Goal: Navigation & Orientation: Find specific page/section

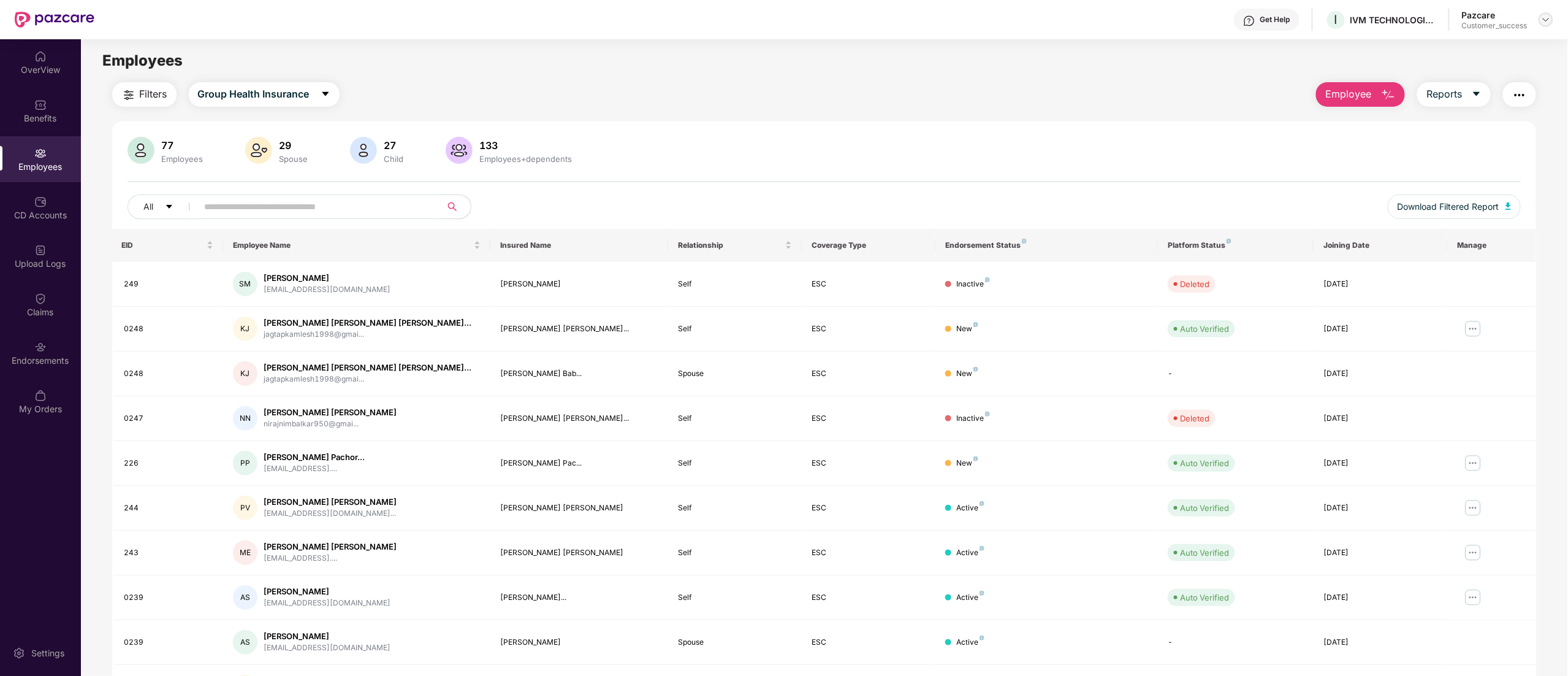
click at [1548, 20] on img at bounding box center [1546, 19] width 10 height 10
click at [1499, 53] on div "Switch to partner view" at bounding box center [1488, 49] width 159 height 24
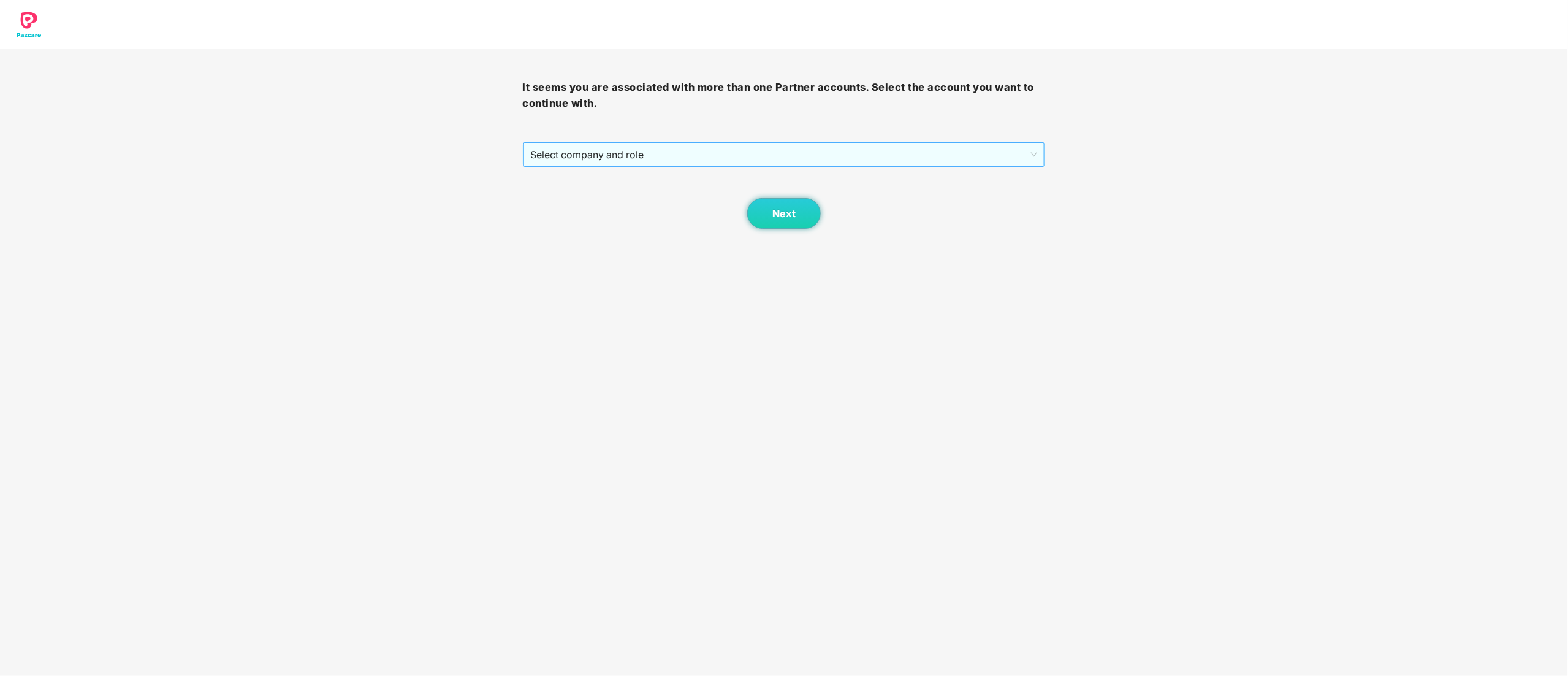
click at [566, 149] on span "Select company and role" at bounding box center [784, 154] width 507 height 23
click at [597, 197] on div "Pazcare - CUSTOMER_SUCCESS" at bounding box center [785, 199] width 508 height 14
click at [793, 213] on span "Next" at bounding box center [783, 214] width 23 height 12
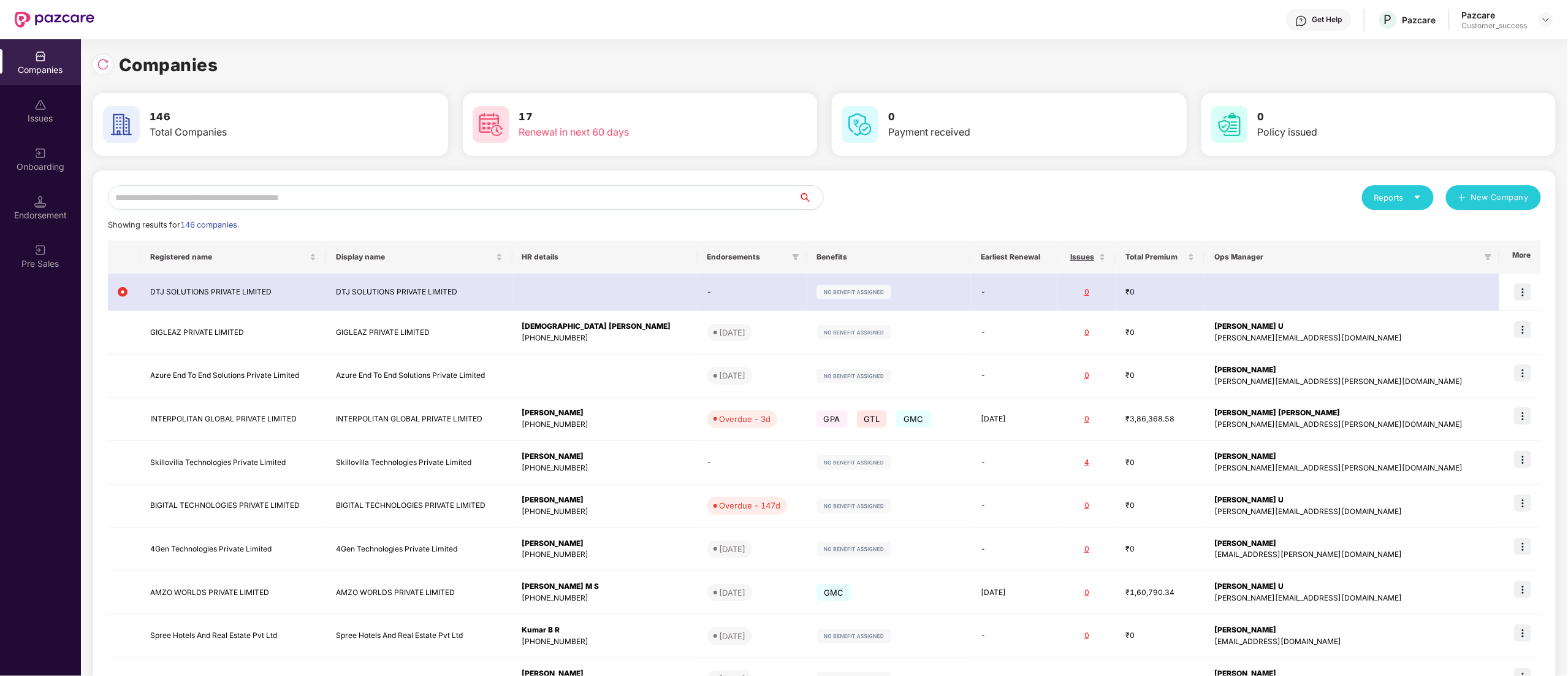
click at [275, 186] on input "text" at bounding box center [453, 197] width 691 height 24
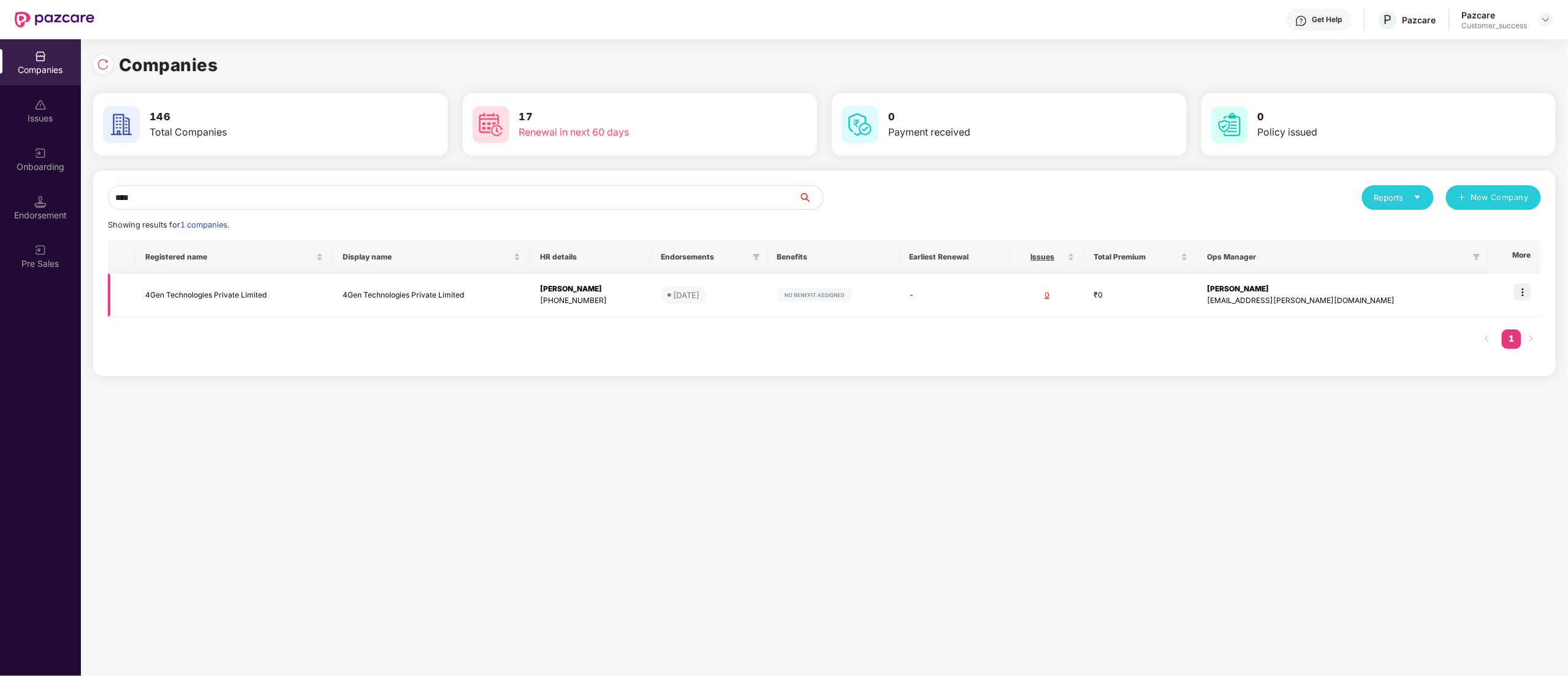
type input "****"
click at [1525, 297] on img at bounding box center [1523, 292] width 17 height 17
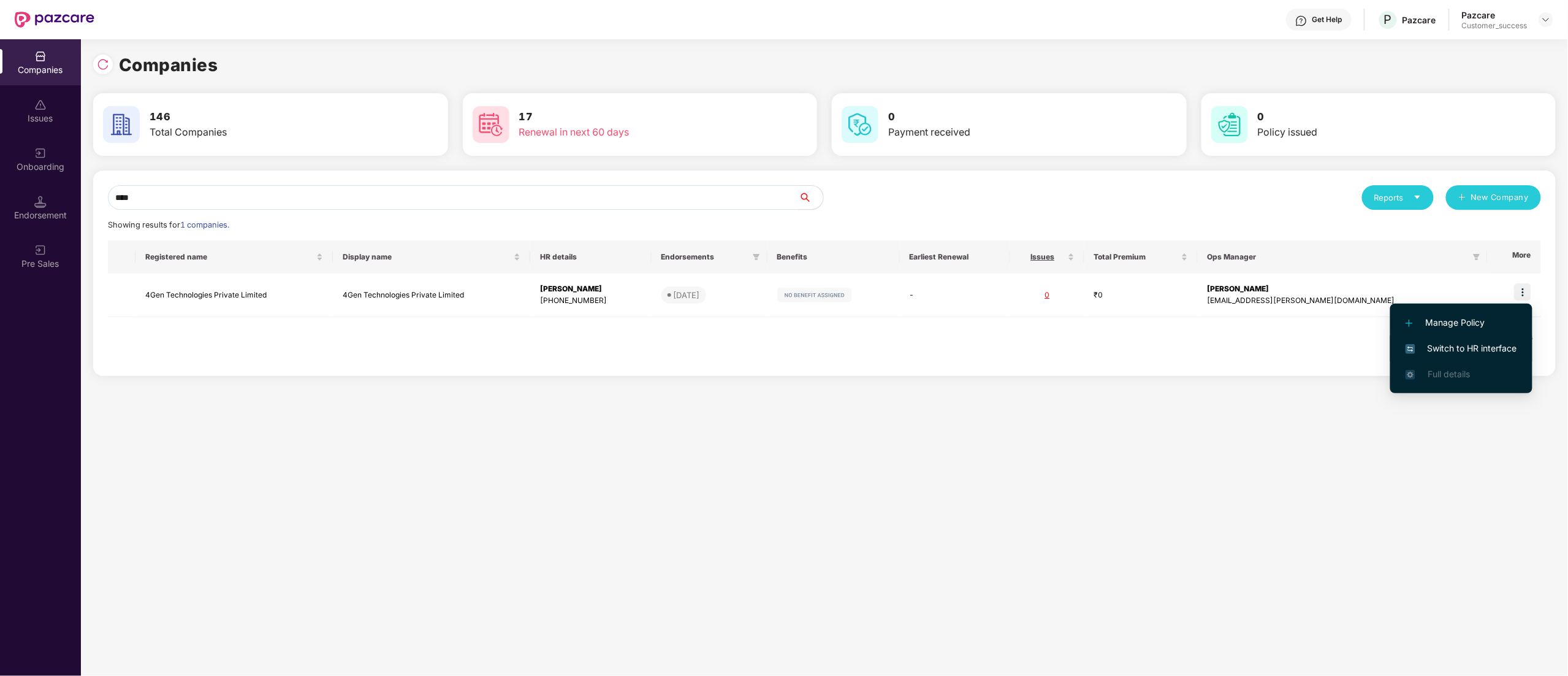
click at [1498, 347] on span "Switch to HR interface" at bounding box center [1462, 348] width 112 height 14
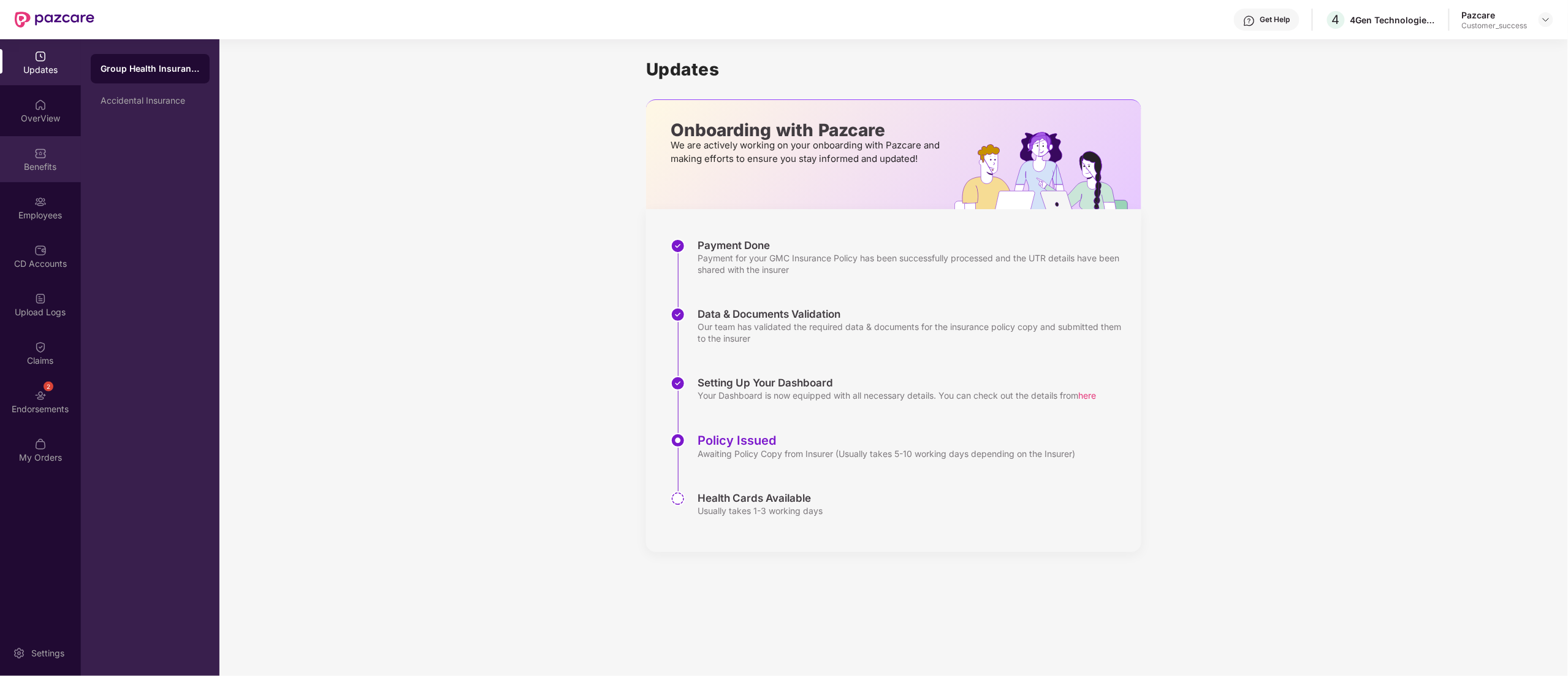
click at [30, 160] on div "Benefits" at bounding box center [40, 166] width 81 height 12
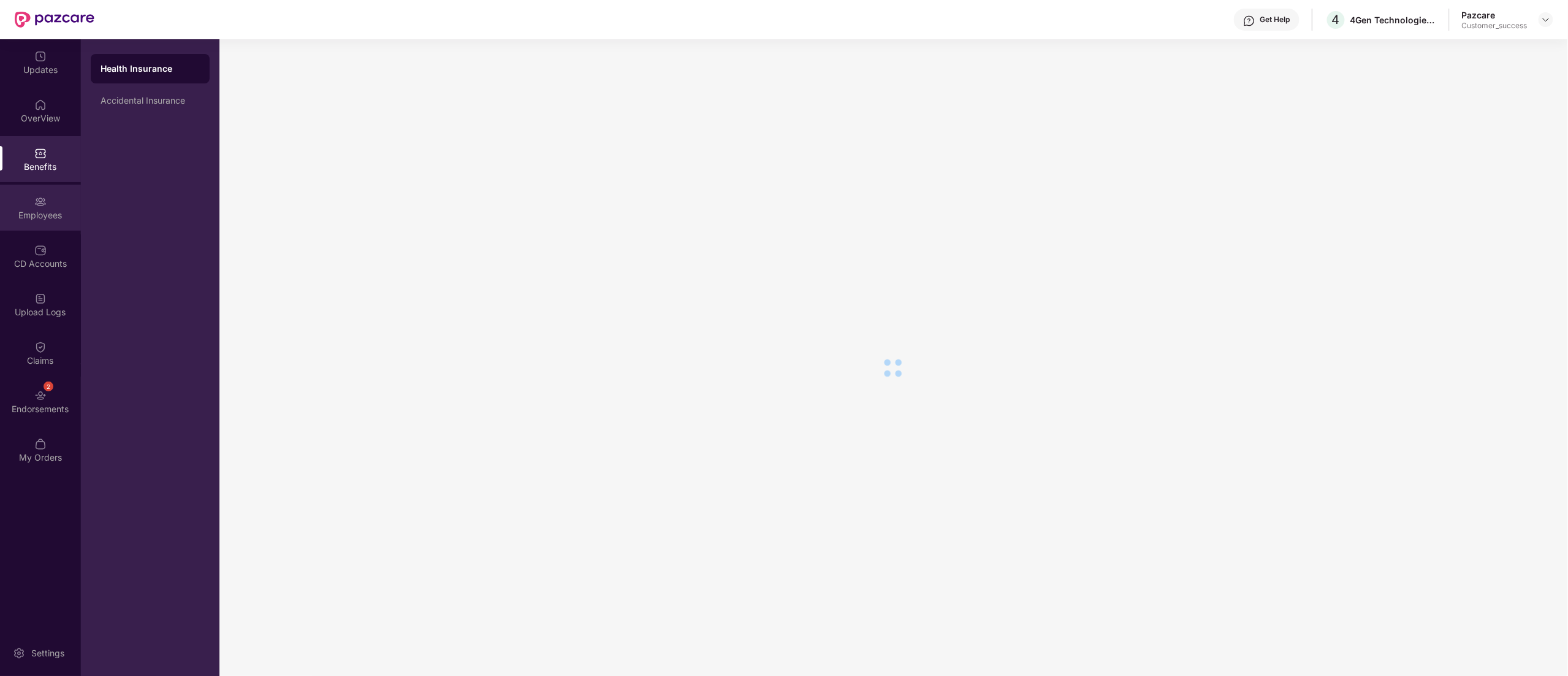
click at [34, 212] on div "Employees" at bounding box center [40, 215] width 81 height 12
